Goal: Information Seeking & Learning: Find contact information

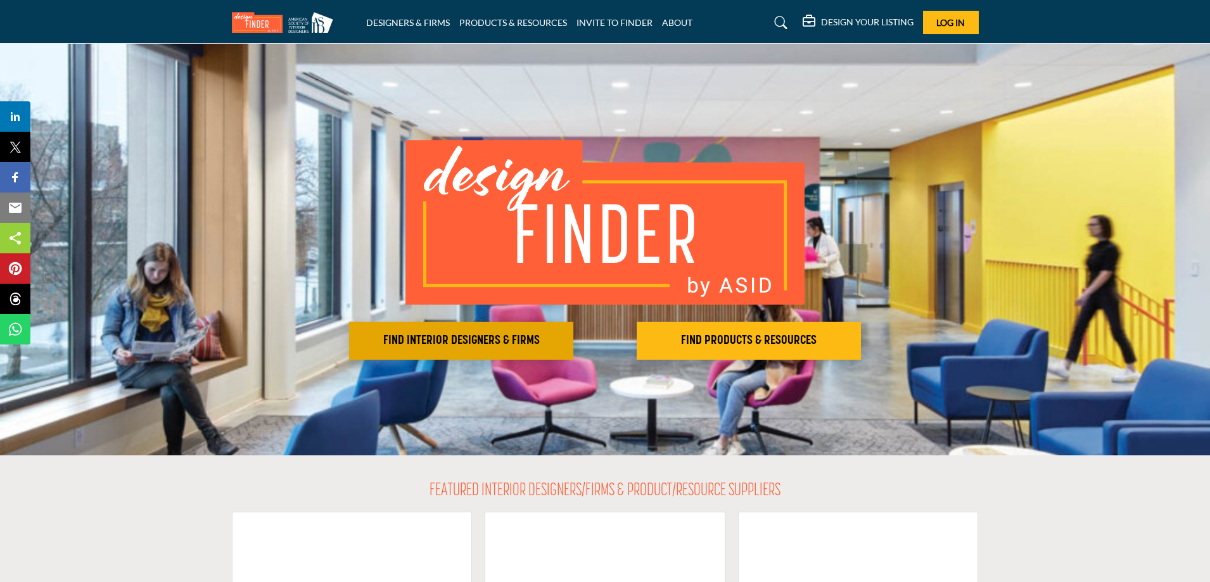
click at [450, 341] on h2 "FIND INTERIOR DESIGNERS & FIRMS" at bounding box center [461, 340] width 217 height 15
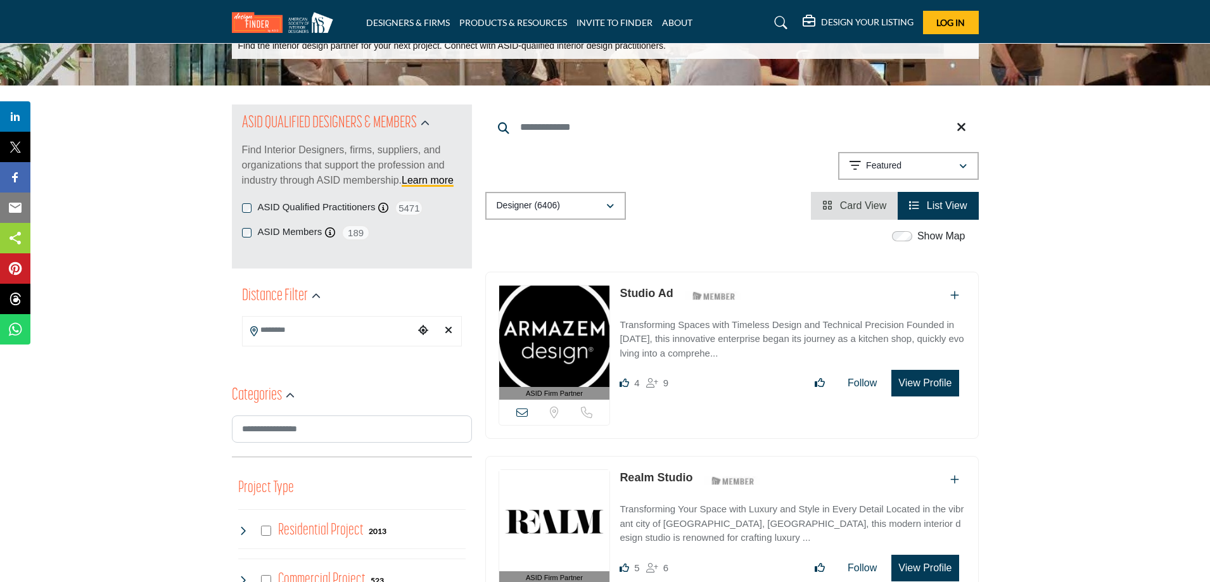
scroll to position [127, 0]
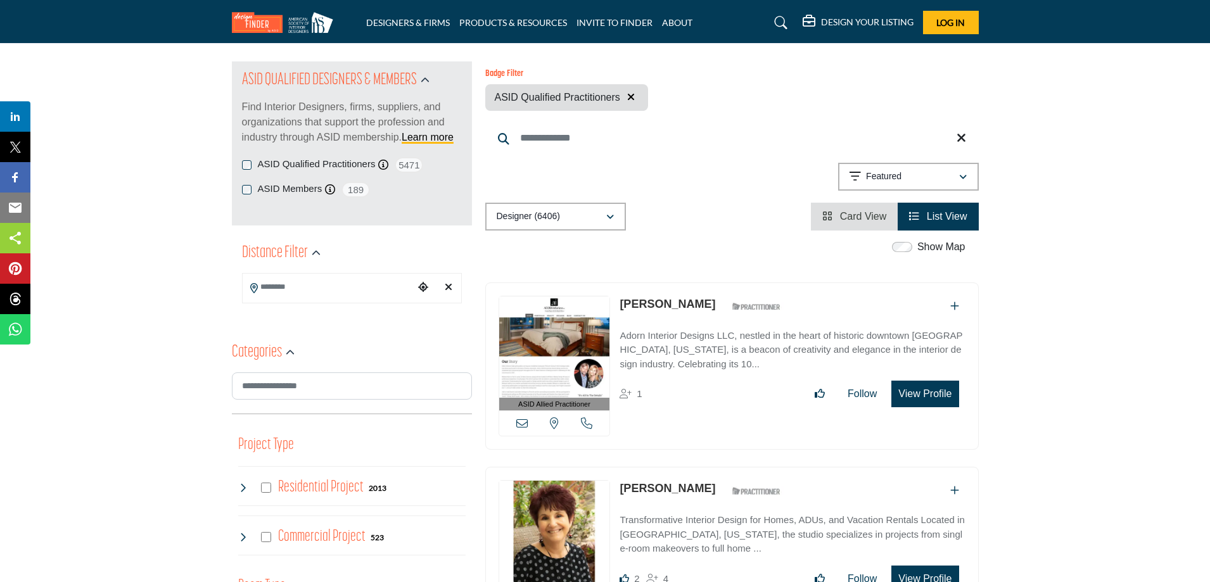
scroll to position [23, 0]
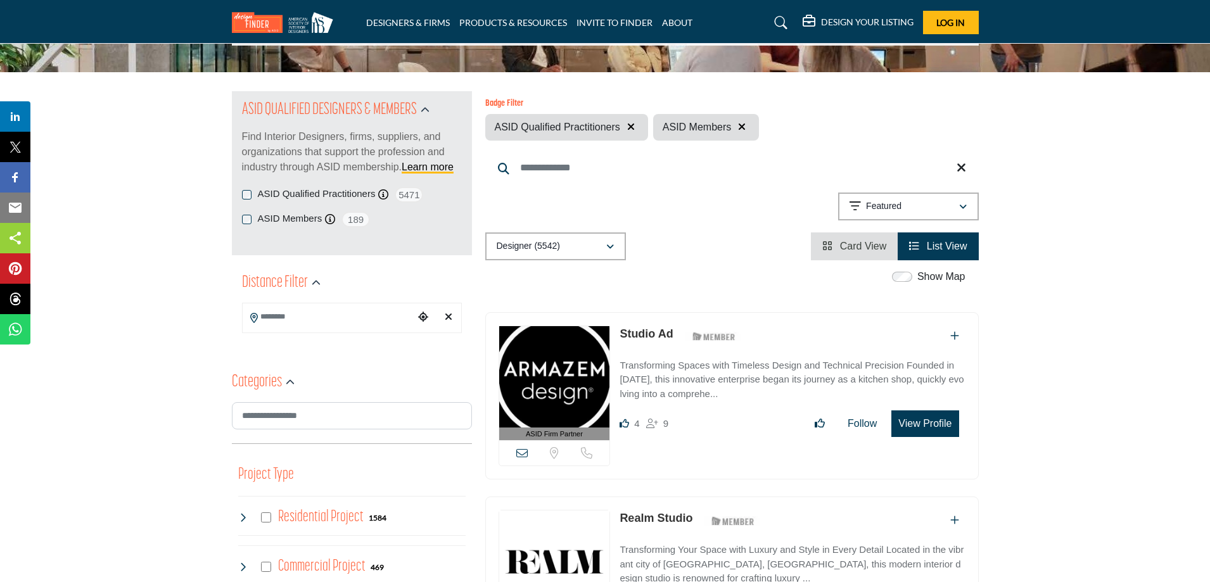
scroll to position [127, 0]
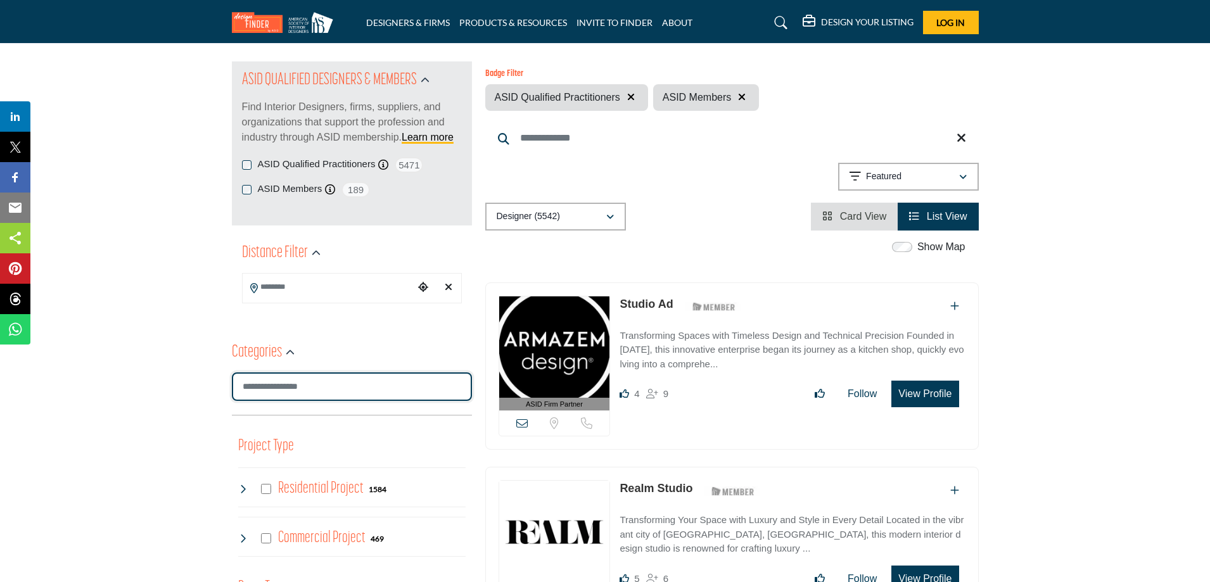
click at [320, 386] on input "Search Category" at bounding box center [352, 386] width 240 height 29
click at [276, 383] on input "Search Category" at bounding box center [352, 386] width 240 height 29
paste input "**********"
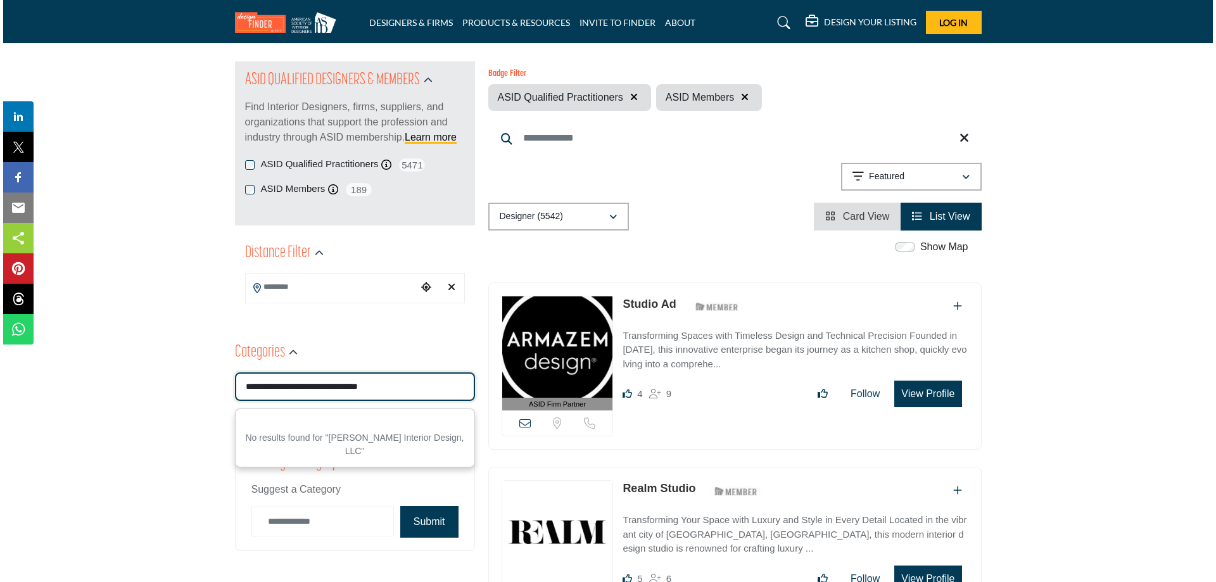
scroll to position [0, 0]
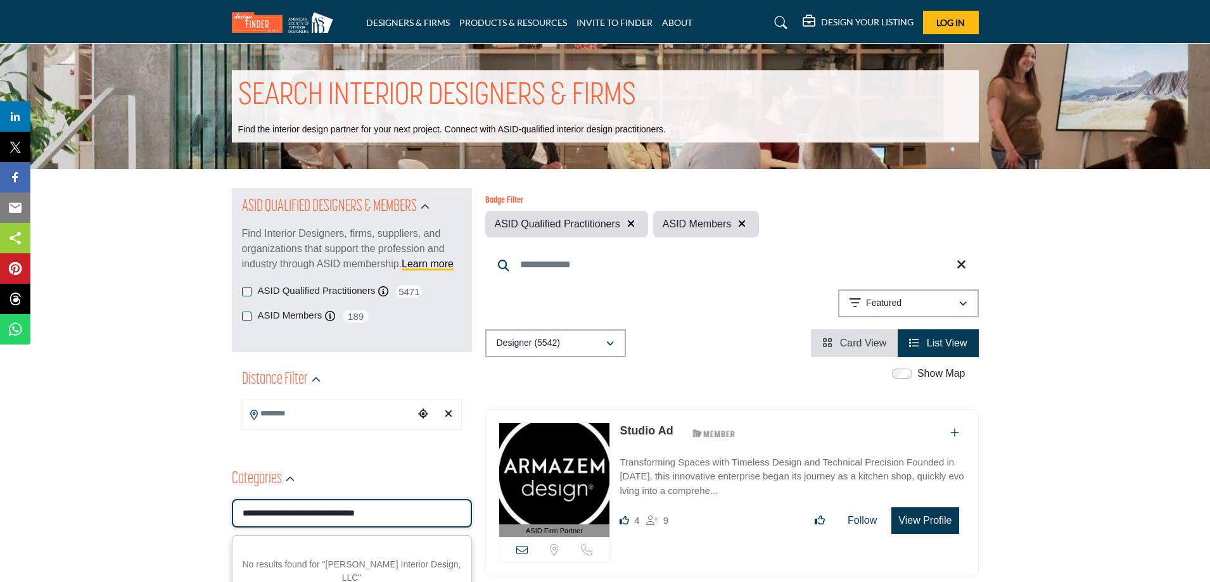
type input "**********"
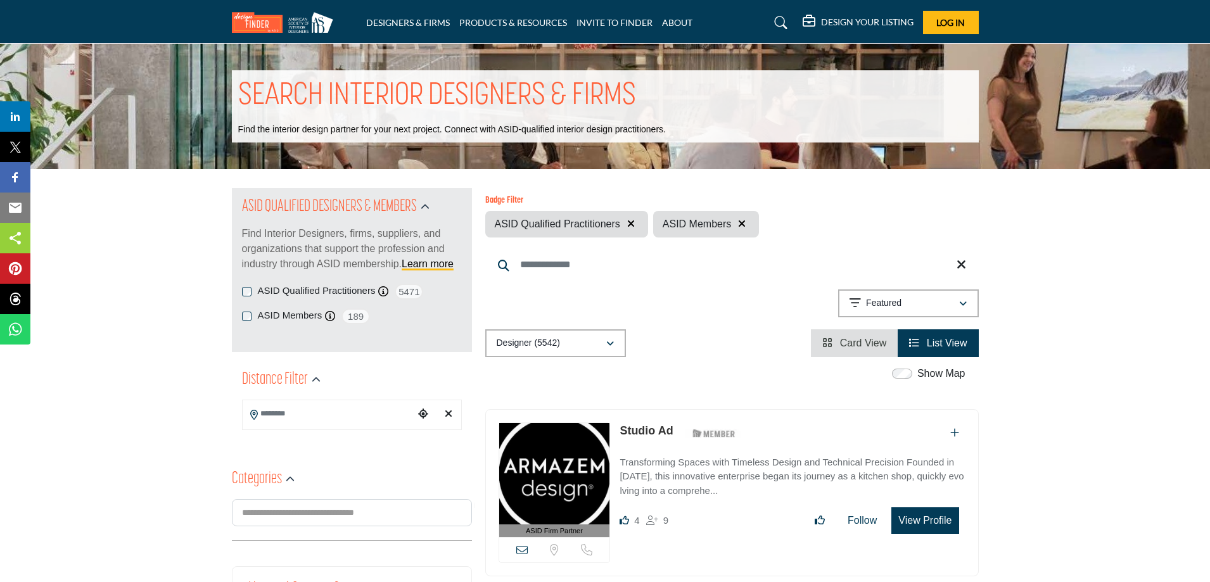
click at [516, 260] on input "Search Keyword" at bounding box center [731, 265] width 493 height 30
paste input "**********"
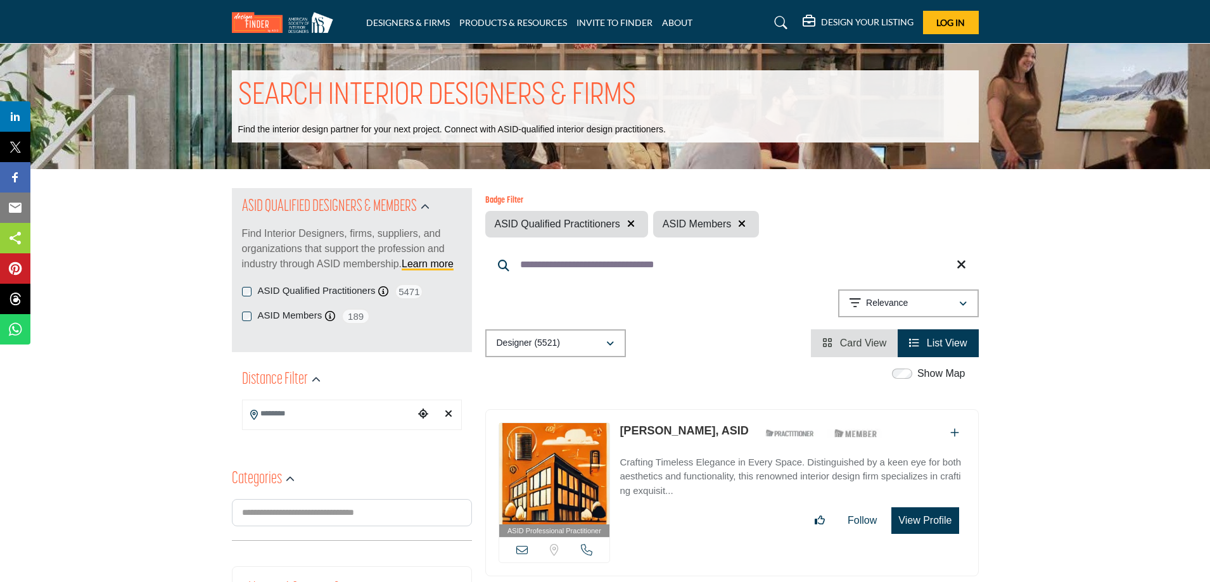
type input "**********"
click at [912, 521] on button "View Profile" at bounding box center [924, 520] width 67 height 27
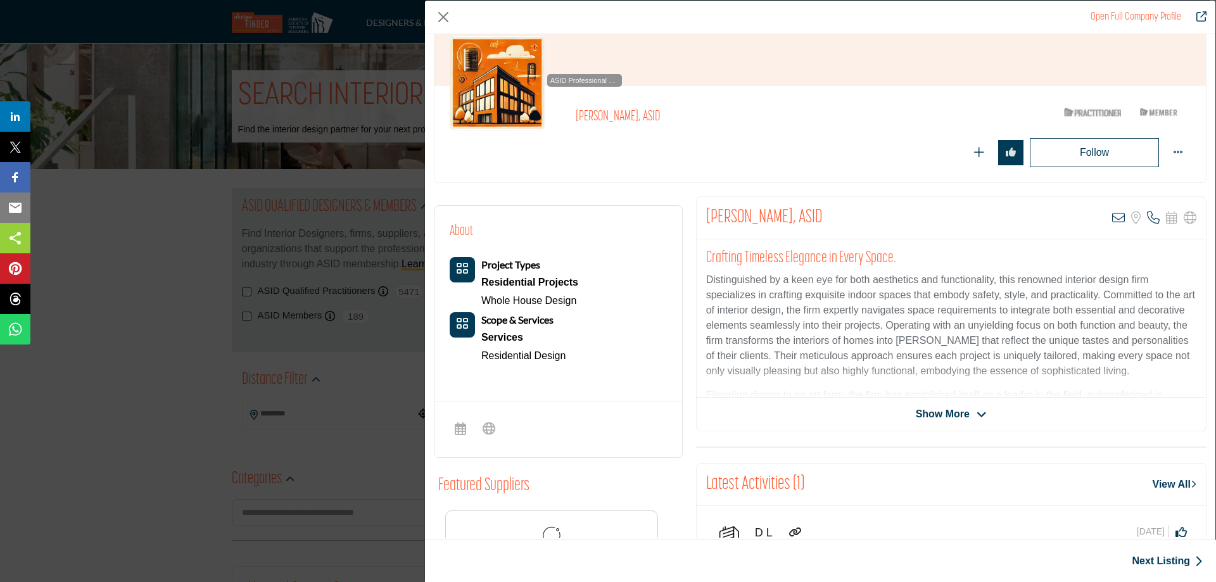
scroll to position [127, 0]
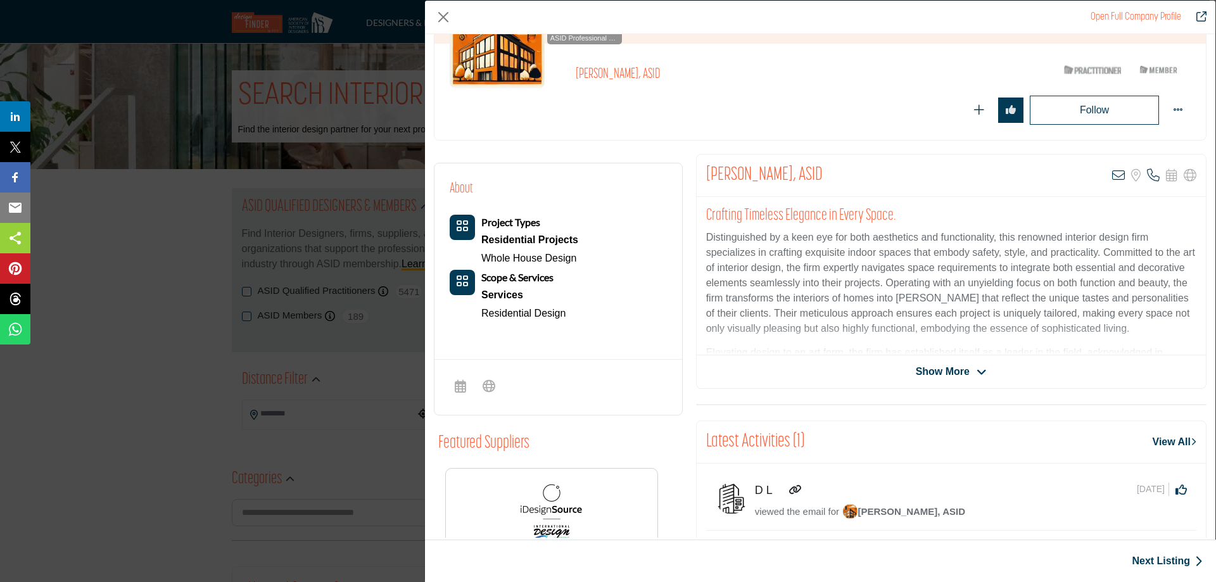
click at [958, 369] on span "Show More" at bounding box center [943, 371] width 54 height 15
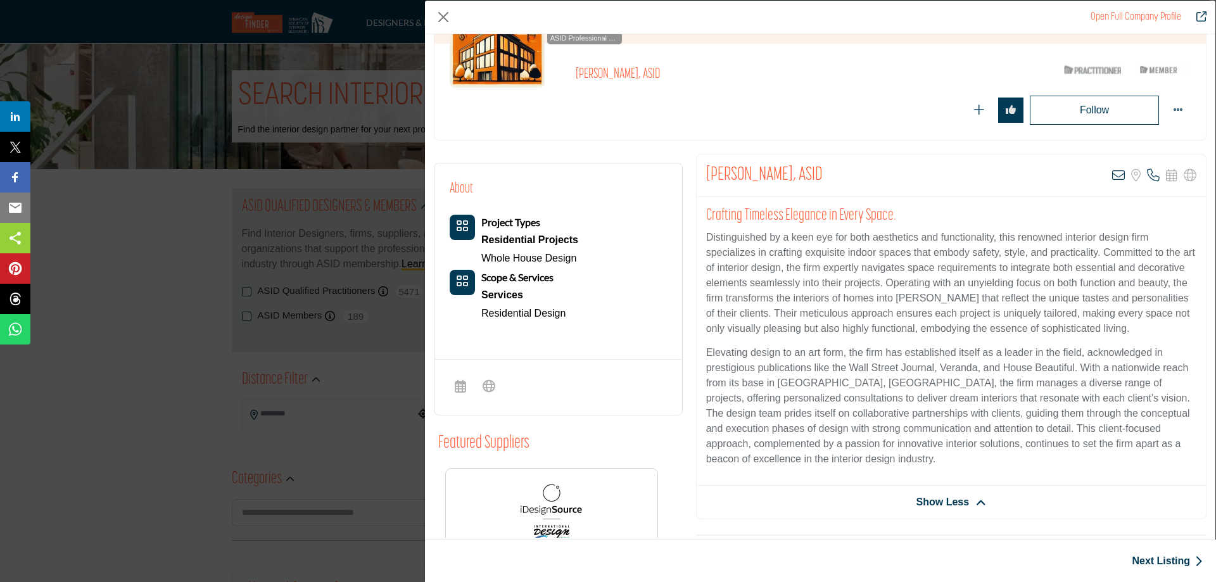
scroll to position [0, 0]
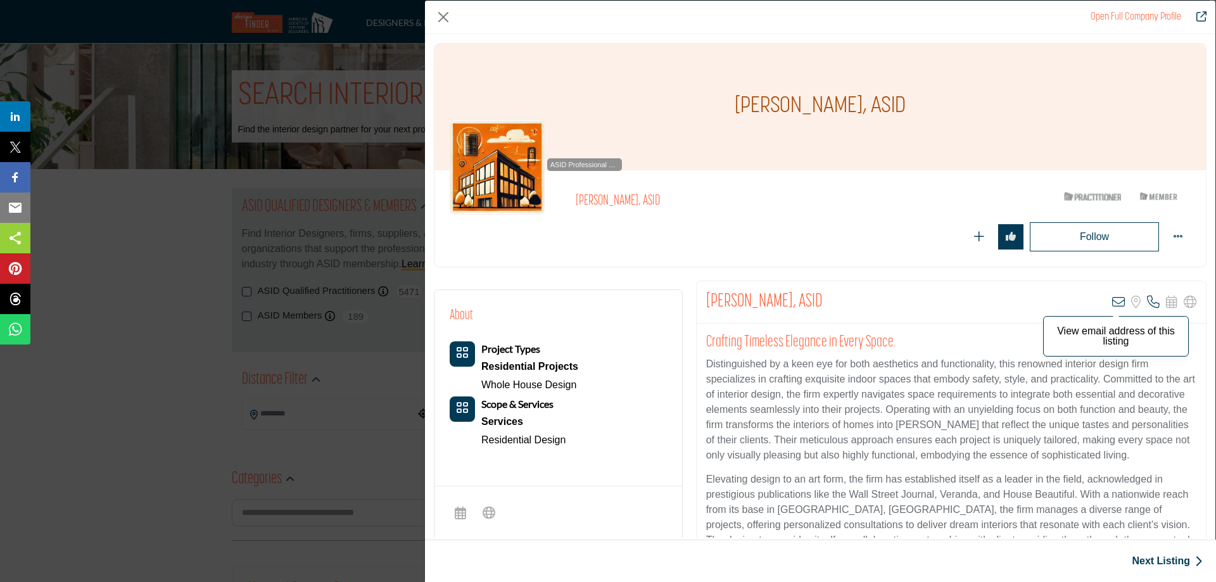
click at [1113, 302] on icon "Company Data Modal" at bounding box center [1118, 302] width 13 height 13
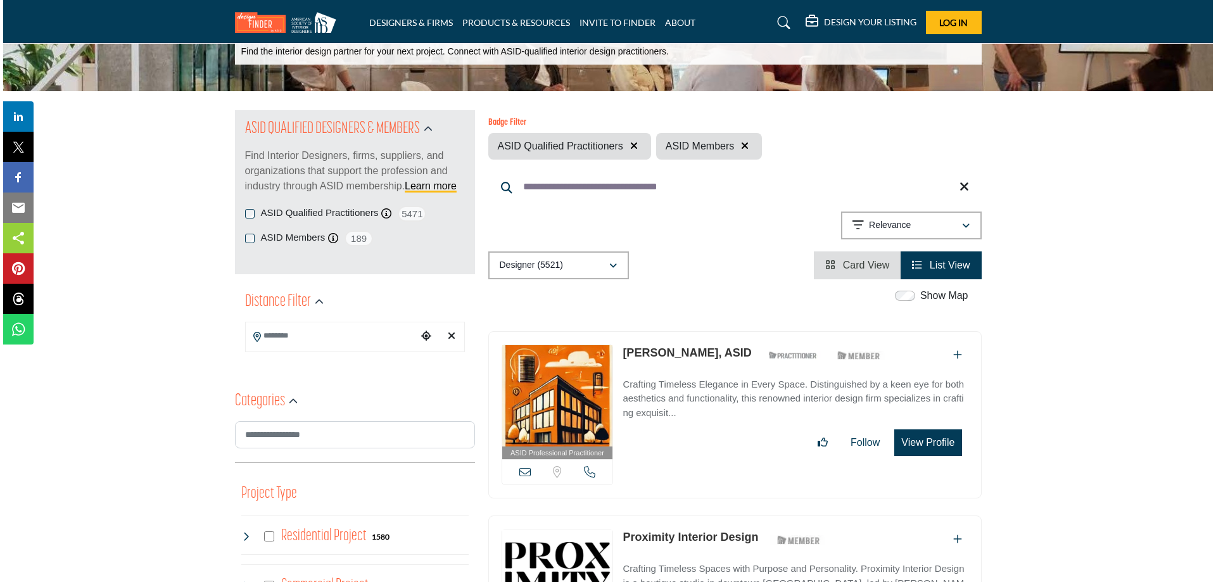
scroll to position [253, 0]
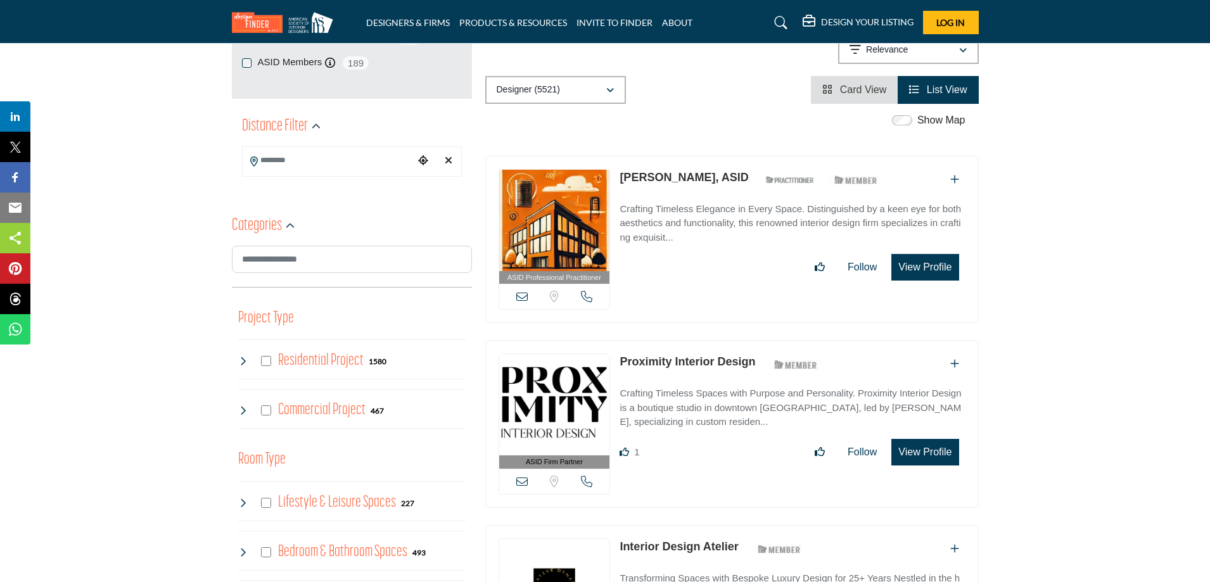
click at [922, 263] on button "View Profile" at bounding box center [924, 267] width 67 height 27
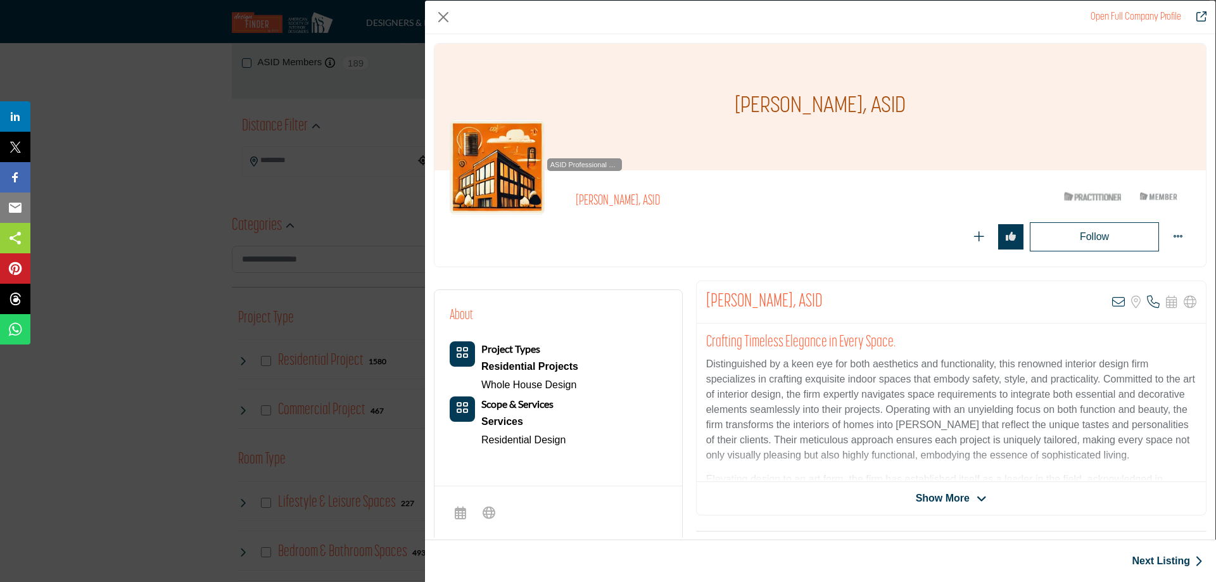
click at [506, 184] on img "Company Data Modal" at bounding box center [497, 167] width 95 height 95
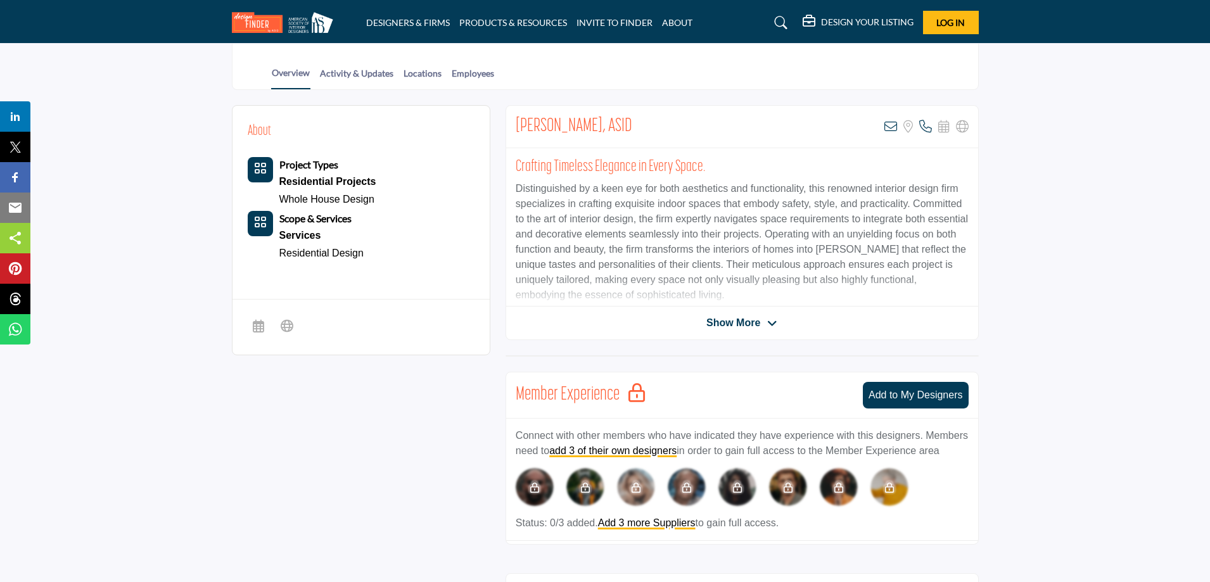
scroll to position [127, 0]
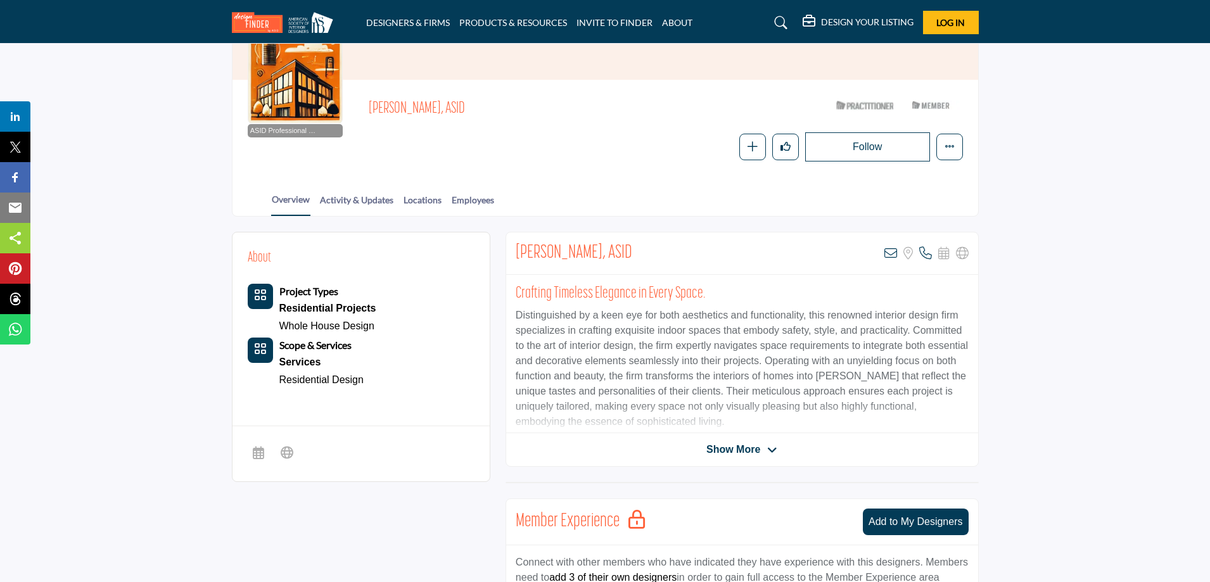
click at [737, 450] on span "Show More" at bounding box center [733, 449] width 54 height 15
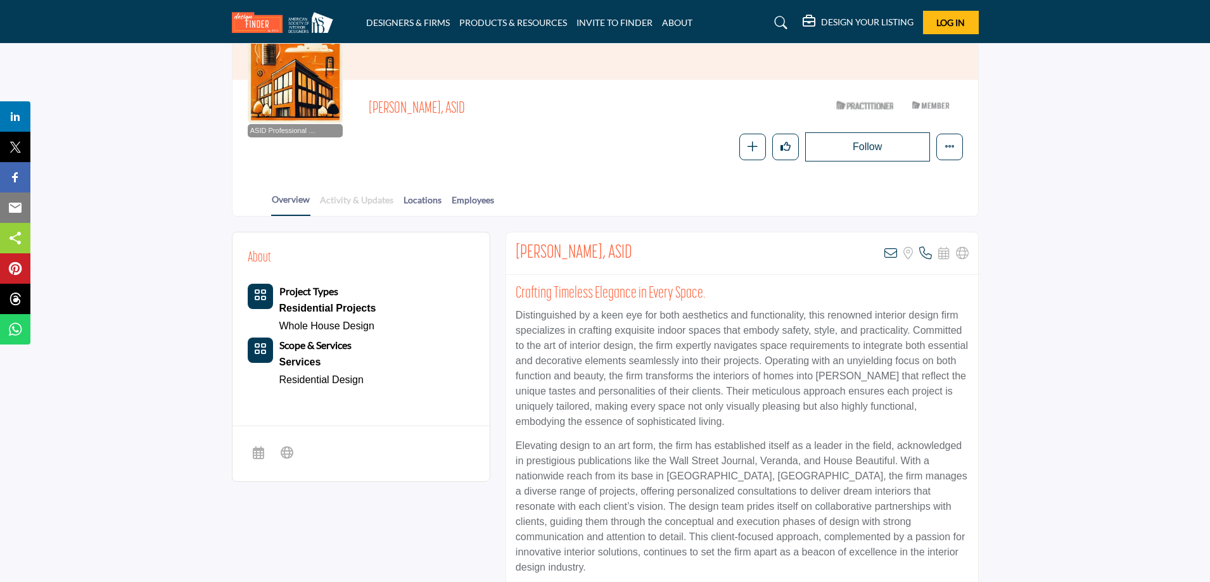
click at [343, 199] on link "Activity & Updates" at bounding box center [356, 204] width 75 height 22
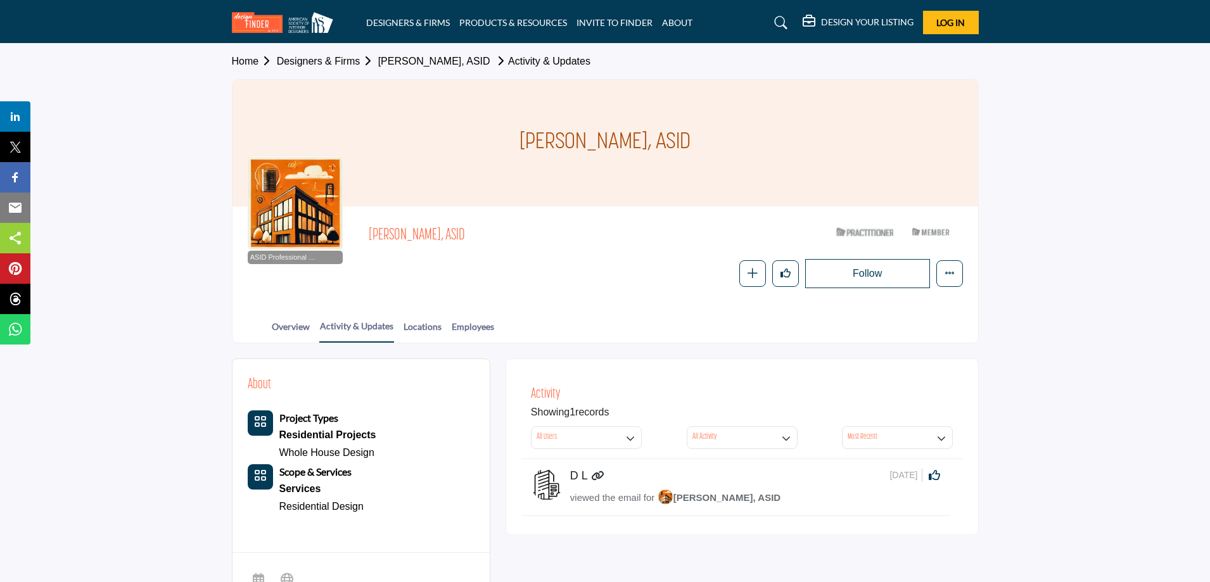
scroll to position [127, 0]
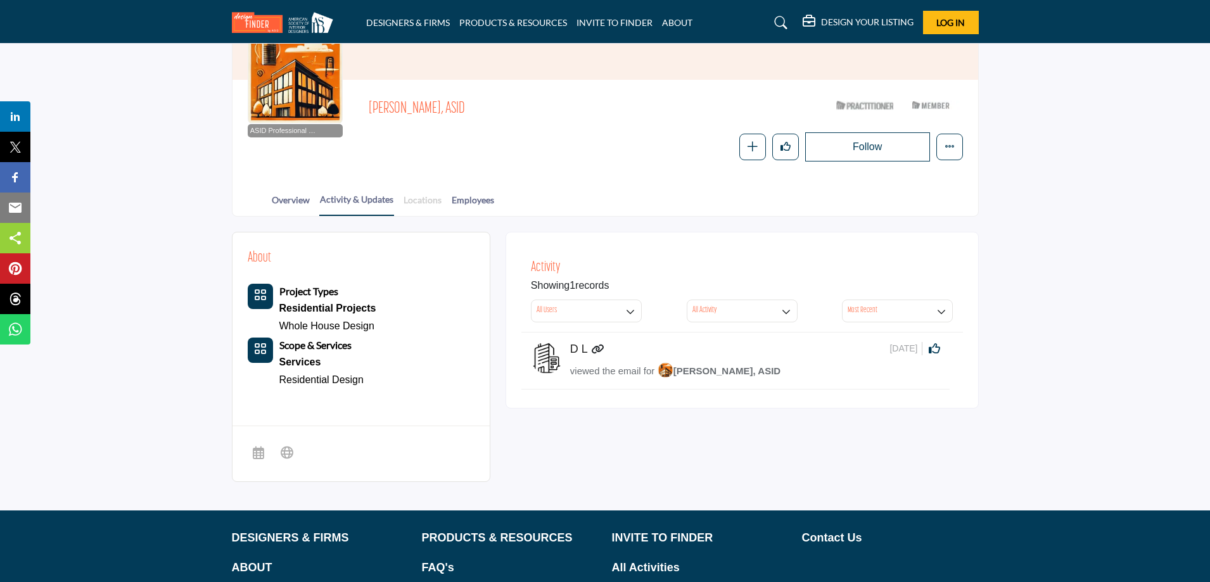
click at [427, 204] on link "Locations" at bounding box center [422, 204] width 39 height 22
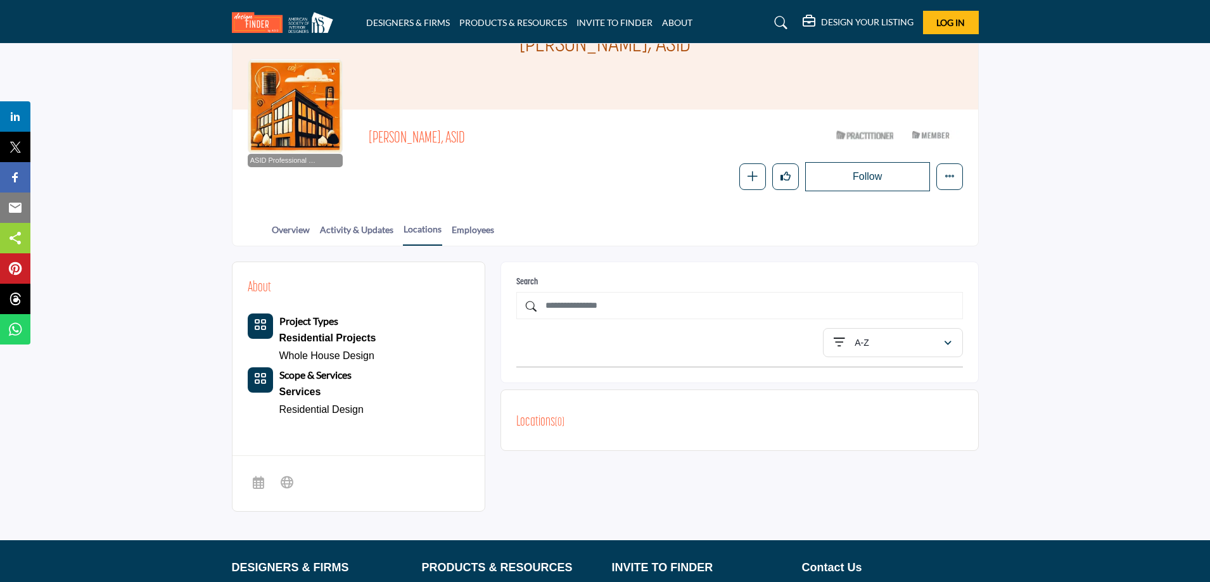
scroll to position [127, 0]
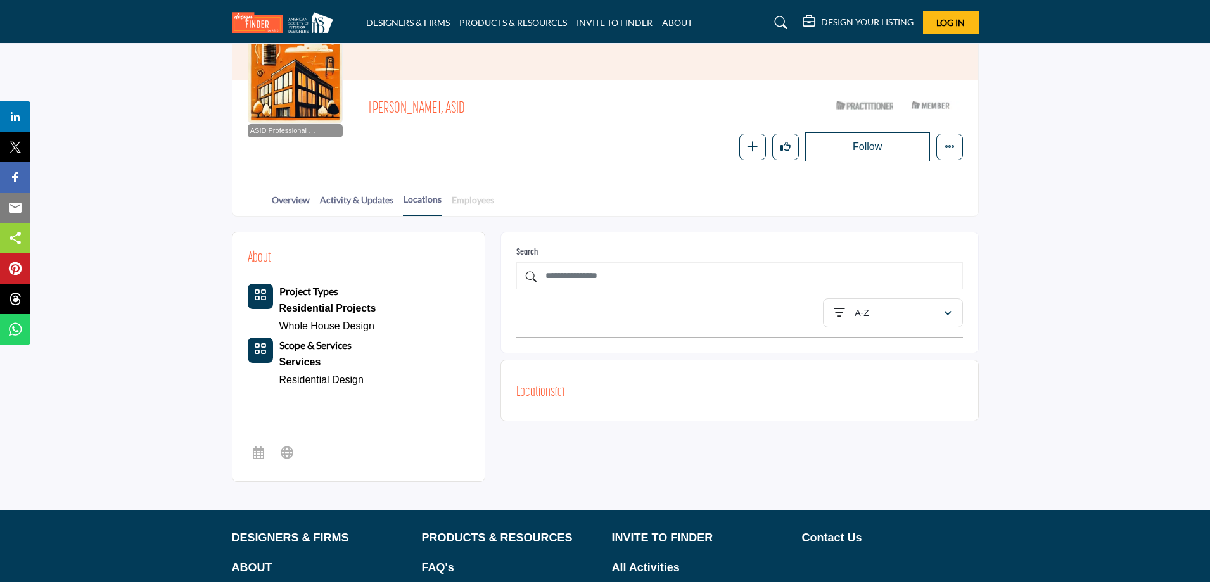
click at [479, 202] on link "Employees" at bounding box center [473, 204] width 44 height 22
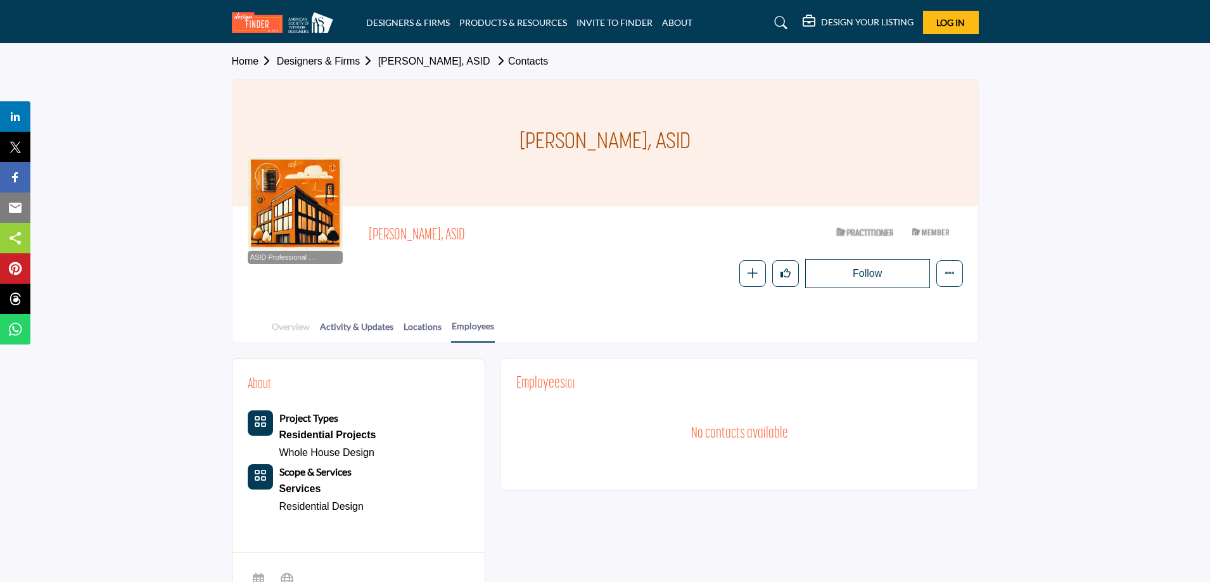
click at [286, 335] on link "Overview" at bounding box center [290, 331] width 39 height 22
